Goal: Task Accomplishment & Management: Manage account settings

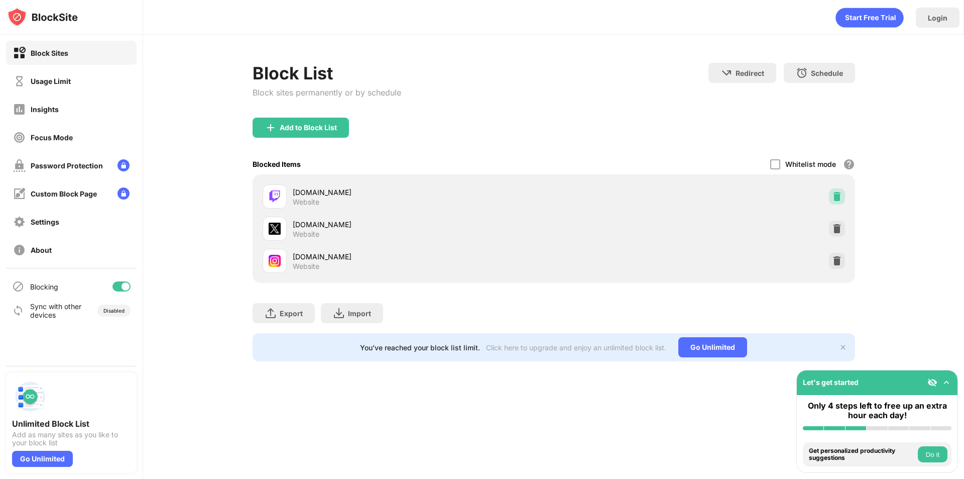
click at [830, 198] on div at bounding box center [837, 196] width 16 height 16
